Goal: Check status: Check status

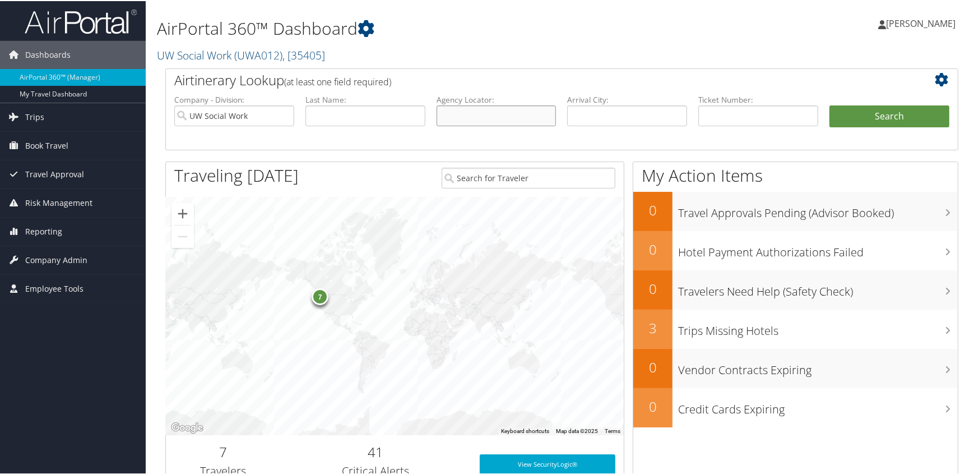
paste input "DNRVPQ"
type input "DNRVPQ"
click at [899, 111] on button "Search" at bounding box center [890, 115] width 120 height 22
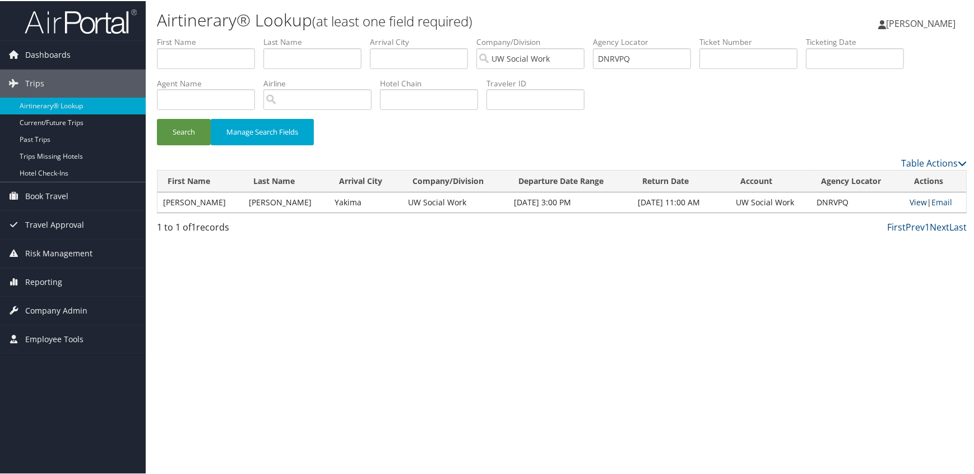
click at [910, 199] on link "View" at bounding box center [918, 201] width 17 height 11
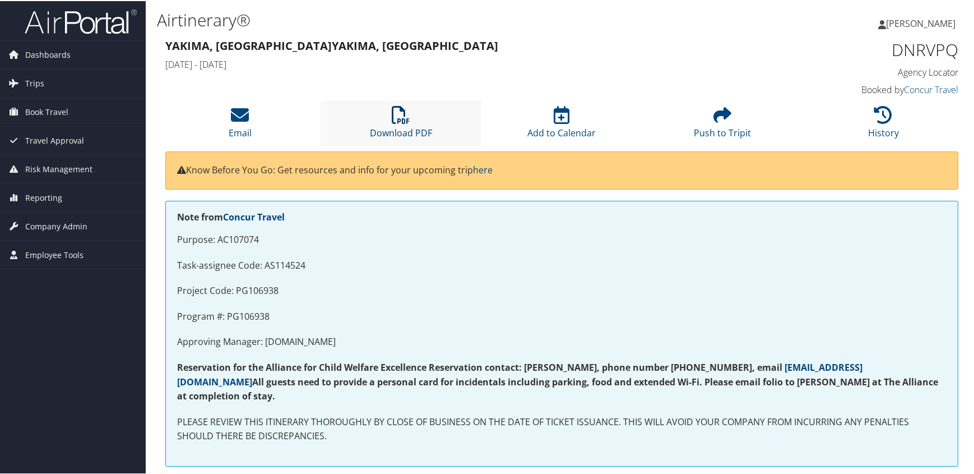
click at [396, 119] on icon at bounding box center [401, 114] width 18 height 18
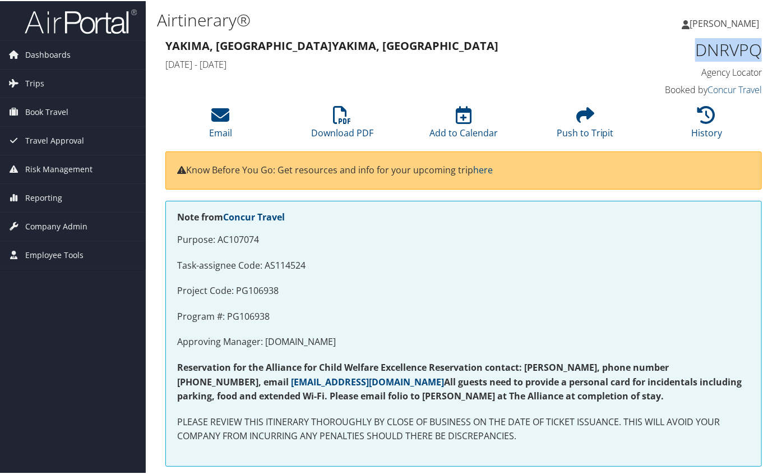
drag, startPoint x: 687, startPoint y: 49, endPoint x: 756, endPoint y: 50, distance: 68.4
click at [756, 50] on h1 "DNRVPQ" at bounding box center [694, 49] width 137 height 24
copy h1 "DNRVPQ"
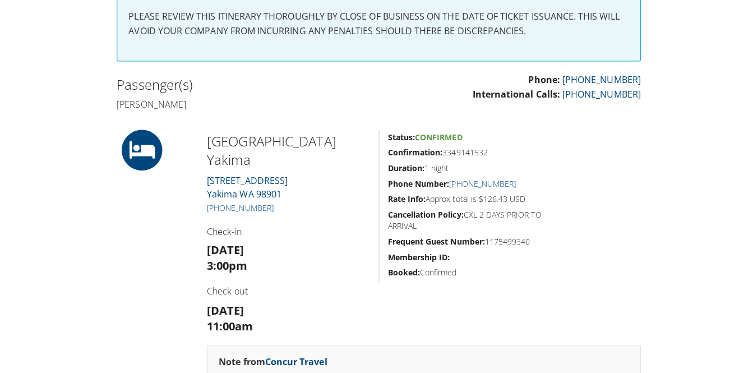
scroll to position [459, 0]
